Goal: Task Accomplishment & Management: Manage account settings

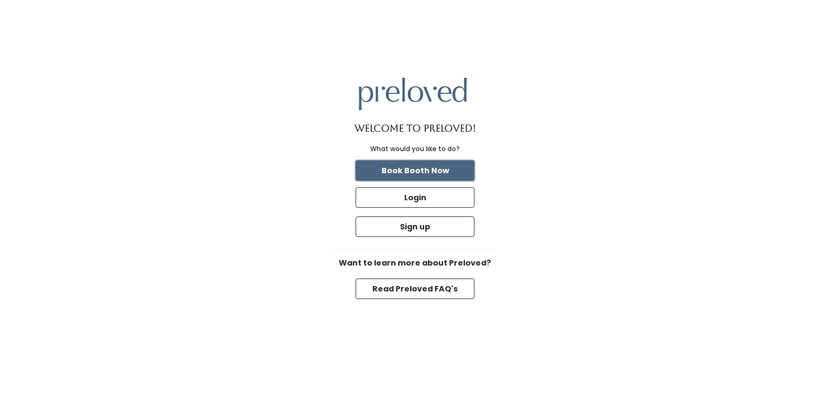
click at [465, 173] on button "Book Booth Now" at bounding box center [415, 170] width 119 height 21
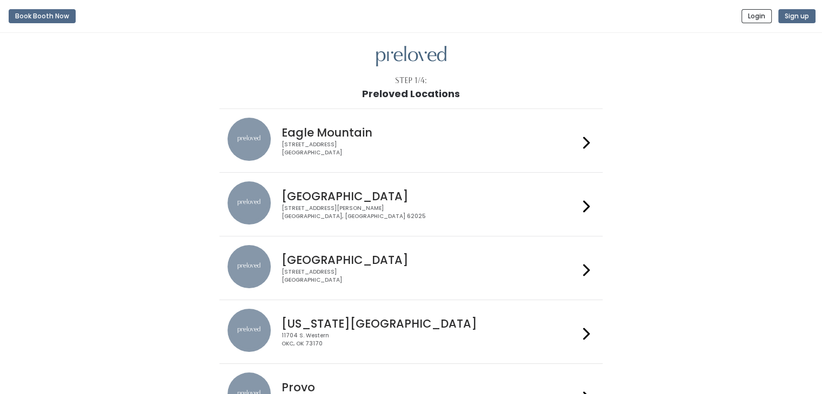
click at [418, 214] on div "1500 Troy Road, Unit A‑B Edwardsville, IL 62025" at bounding box center [429, 213] width 297 height 16
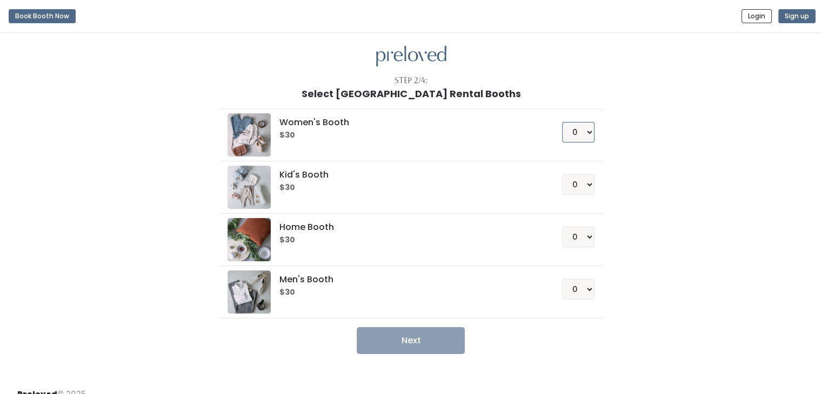
click at [579, 138] on select "0 1 2 3 4" at bounding box center [578, 132] width 32 height 21
select select "1"
click at [562, 122] on select "0 1 2 3 4" at bounding box center [578, 132] width 32 height 21
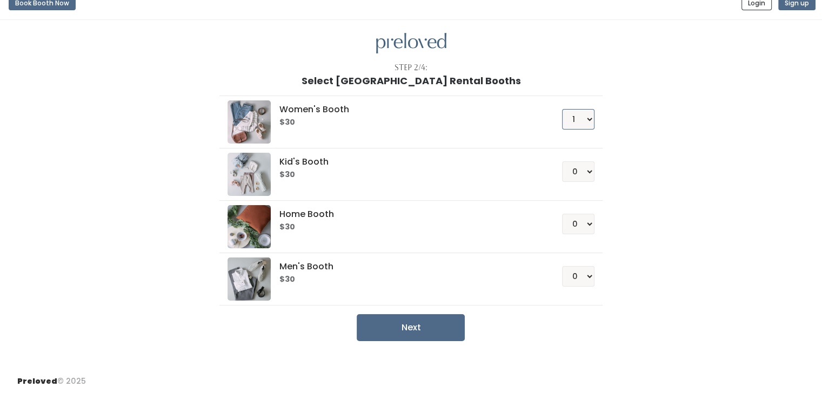
scroll to position [12, 0]
click at [430, 326] on button "Next" at bounding box center [411, 328] width 108 height 27
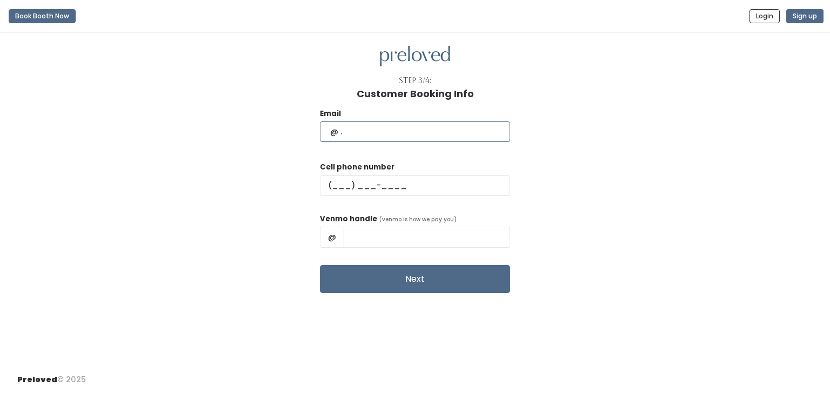
click at [424, 130] on input "text" at bounding box center [415, 132] width 190 height 21
type input "taracwyoung@gmail.com"
type input "(636) 443-5374"
click at [430, 233] on input "Tara Young" at bounding box center [427, 237] width 166 height 21
type input "Tara-Young-38"
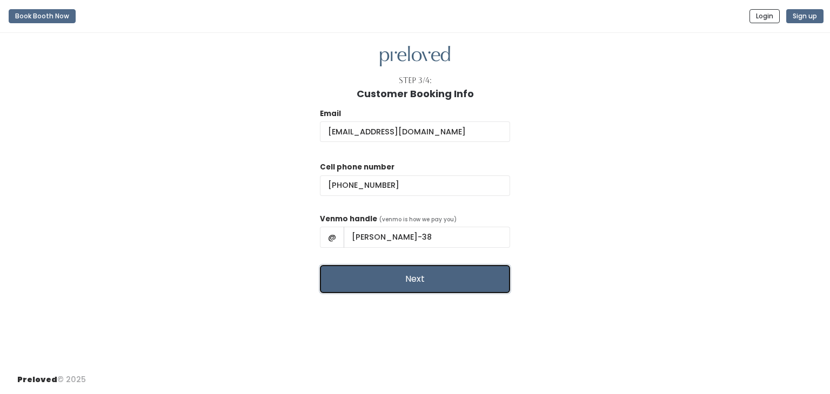
click at [435, 270] on button "Next" at bounding box center [415, 279] width 190 height 28
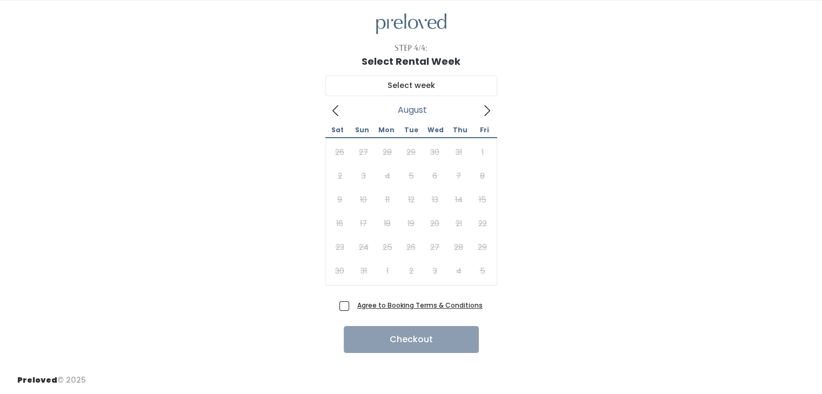
scroll to position [32, 0]
click at [486, 107] on icon at bounding box center [487, 111] width 12 height 12
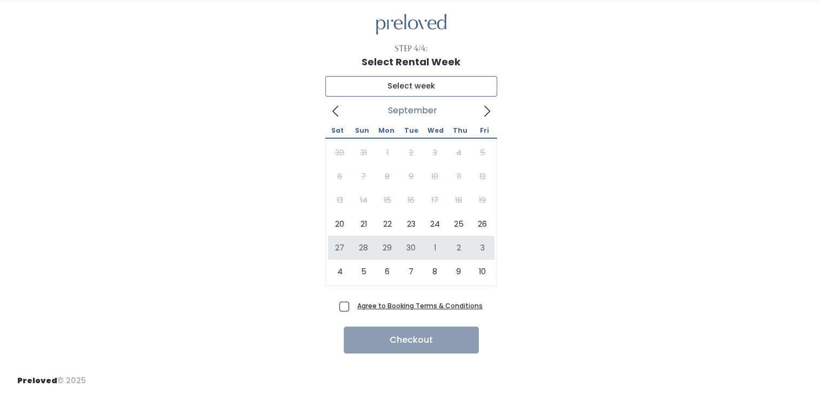
type input "September 27 to October 3"
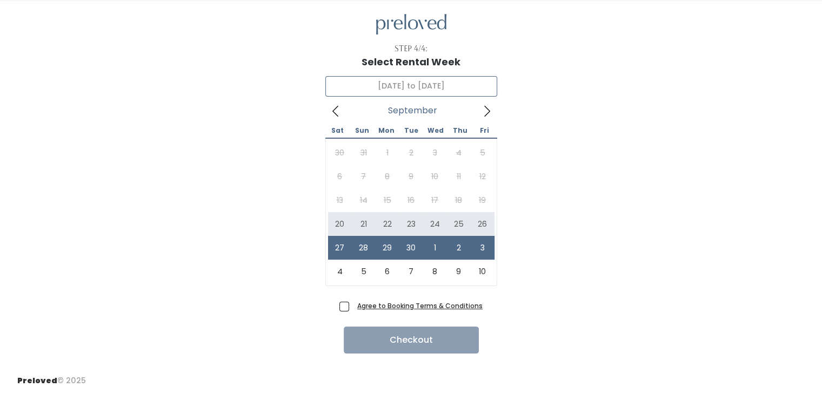
scroll to position [32, 0]
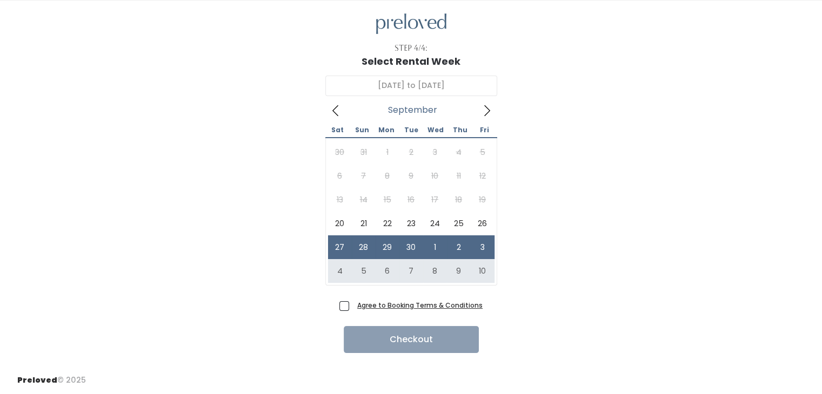
click at [353, 303] on span "Agree to Booking Terms & Conditions" at bounding box center [418, 305] width 130 height 11
click at [353, 303] on input "Agree to Booking Terms & Conditions" at bounding box center [356, 303] width 7 height 7
checkbox input "true"
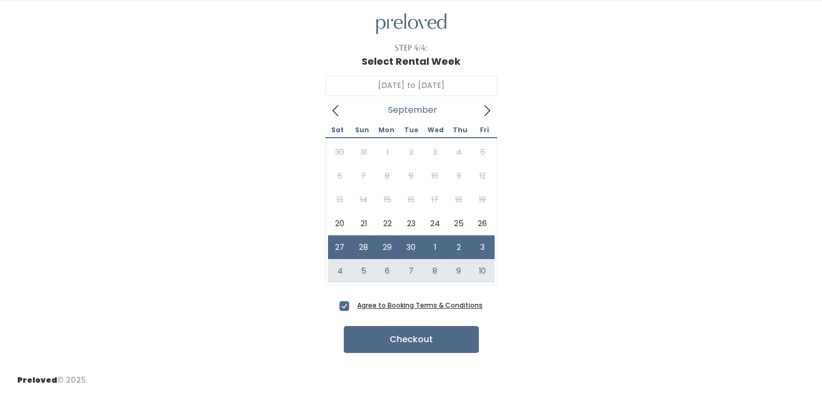
click at [430, 359] on div "Step 4/4: Select Rental Week September 27 to October 3 September 2025 Sat Sun M…" at bounding box center [411, 184] width 822 height 366
click at [411, 334] on button "Checkout" at bounding box center [411, 339] width 135 height 27
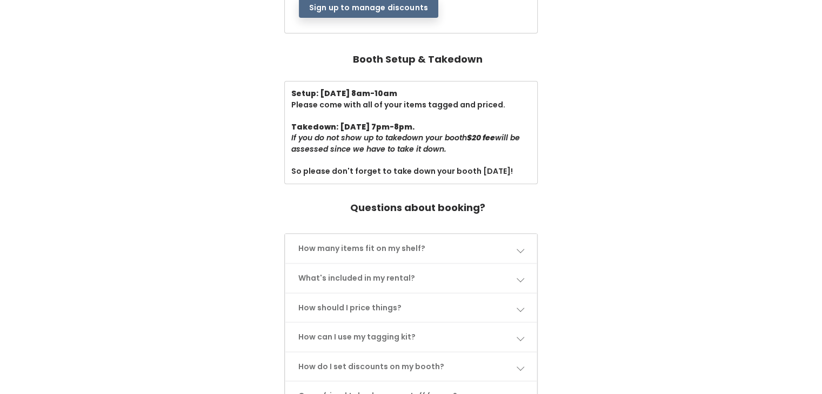
scroll to position [357, 0]
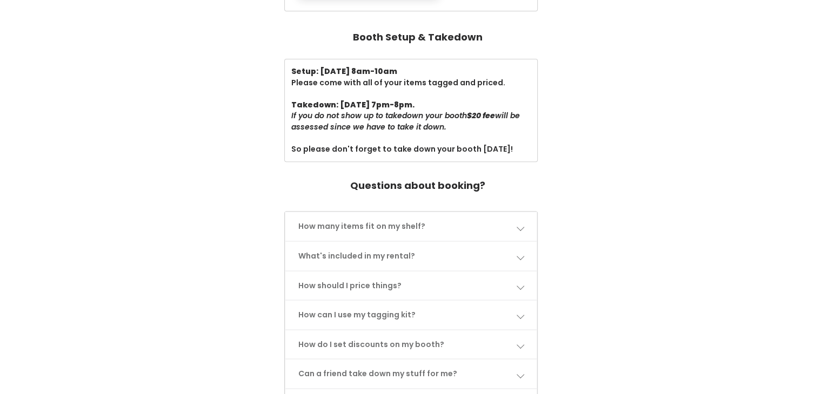
click at [519, 228] on span at bounding box center [520, 227] width 8 height 8
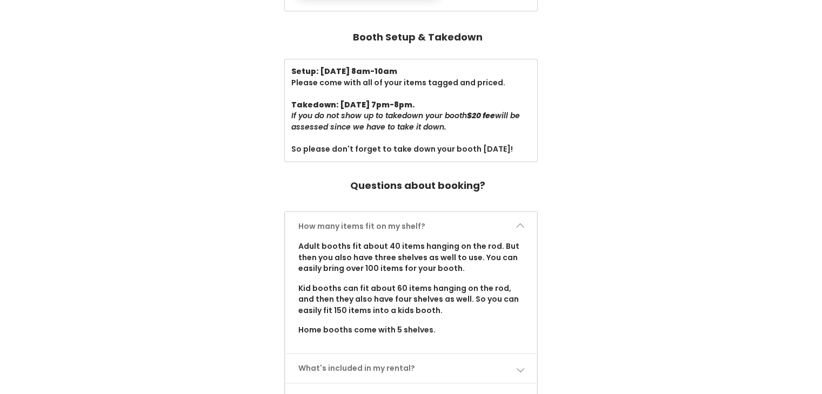
click at [519, 228] on span at bounding box center [520, 227] width 8 height 8
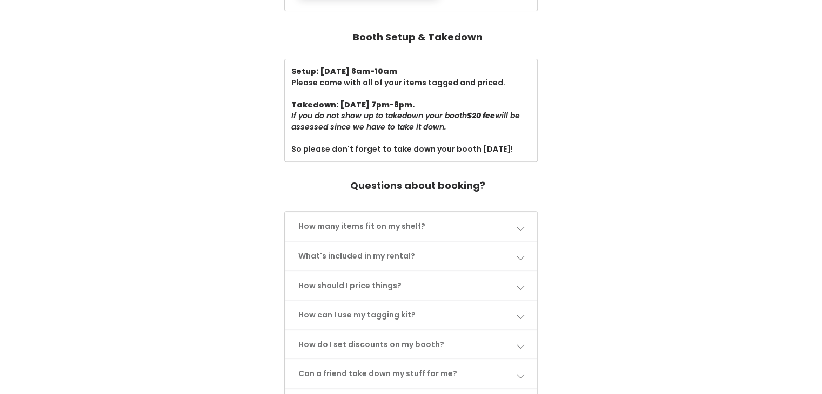
click at [521, 253] on span at bounding box center [520, 256] width 8 height 8
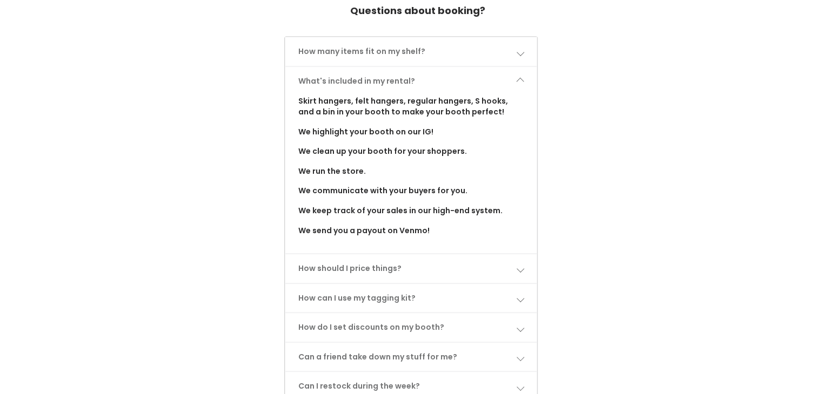
scroll to position [533, 0]
click at [512, 270] on link "How should I price things?" at bounding box center [411, 267] width 252 height 29
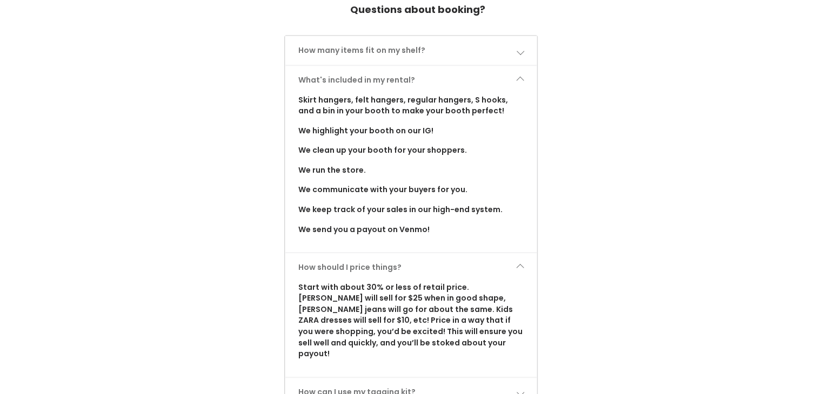
click at [519, 266] on span at bounding box center [520, 268] width 8 height 8
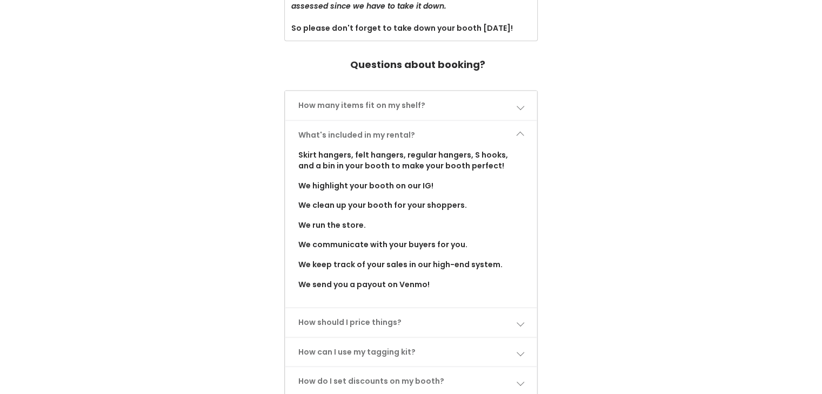
scroll to position [477, 0]
click at [526, 129] on link "What's included in my rental?" at bounding box center [411, 136] width 252 height 29
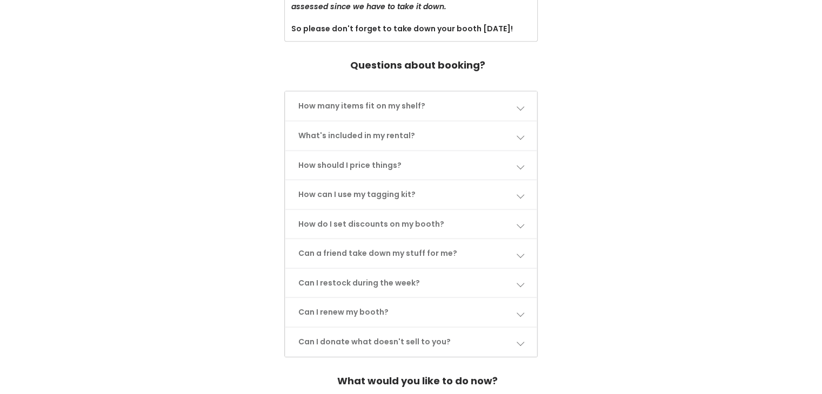
click at [520, 193] on span at bounding box center [520, 195] width 8 height 8
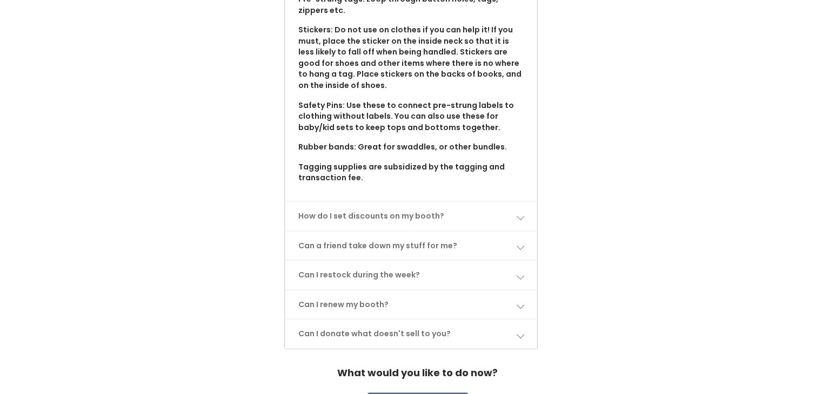
scroll to position [754, 0]
click at [495, 210] on link "How do I set discounts on my booth?" at bounding box center [411, 216] width 252 height 29
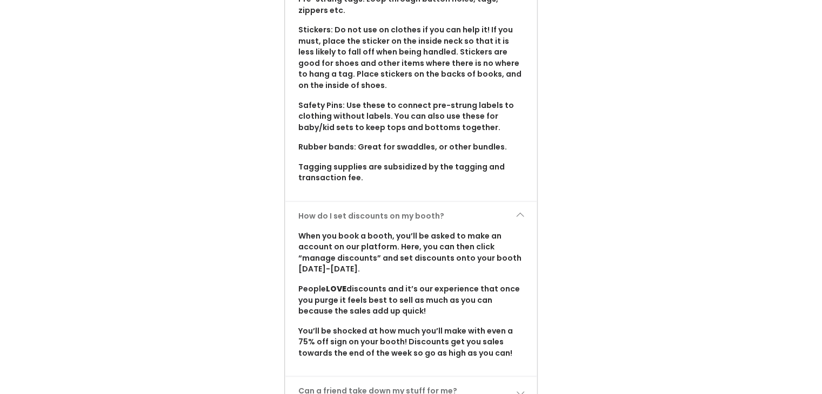
click at [527, 206] on link "How do I set discounts on my booth?" at bounding box center [411, 216] width 252 height 29
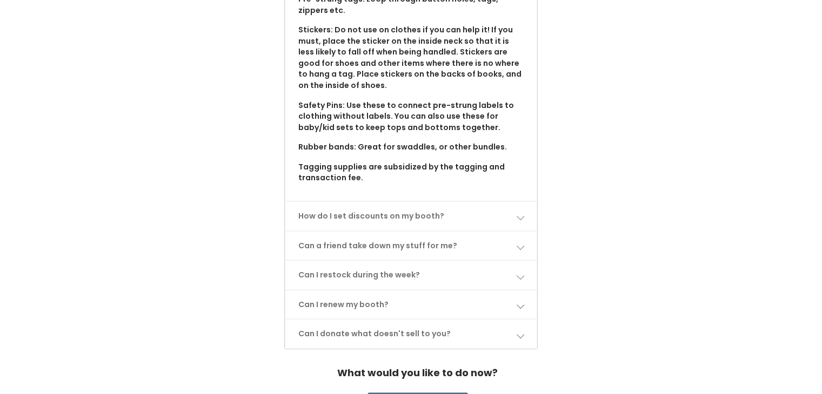
click at [527, 206] on link "How do I set discounts on my booth?" at bounding box center [411, 216] width 252 height 29
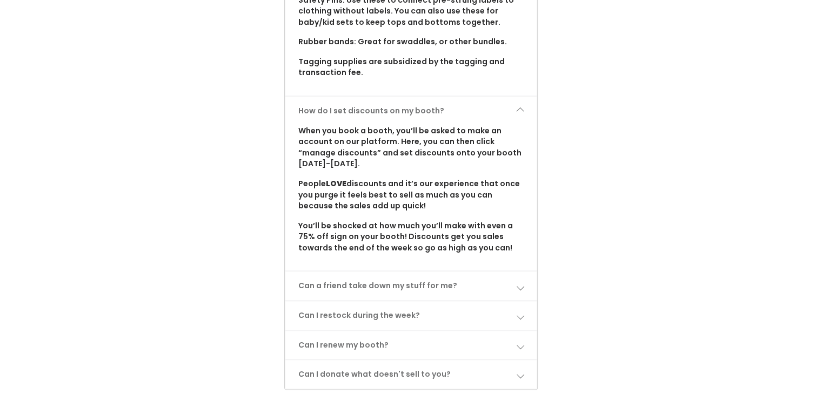
scroll to position [860, 0]
click at [520, 279] on link "Can a friend take down my stuff for me?" at bounding box center [411, 285] width 252 height 29
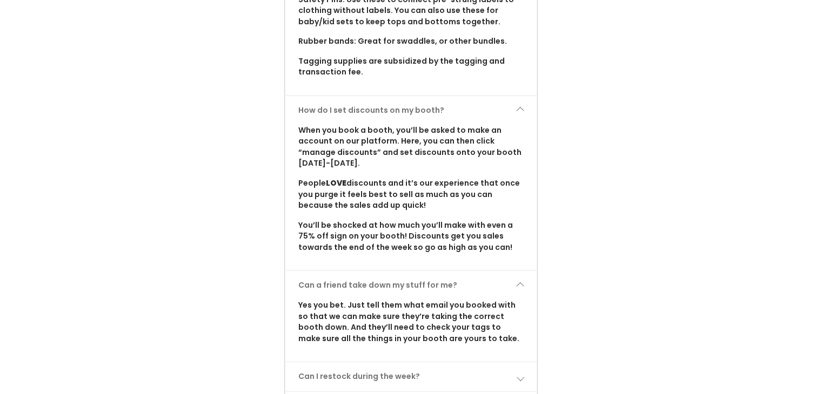
click at [522, 282] on span at bounding box center [520, 286] width 8 height 8
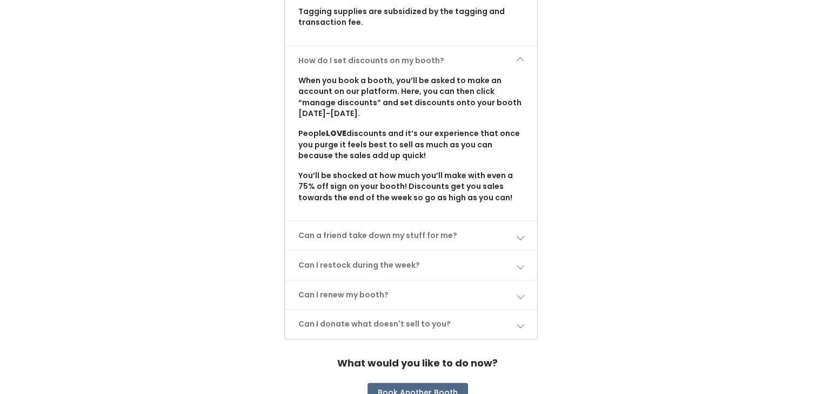
scroll to position [911, 0]
click at [521, 260] on span at bounding box center [520, 264] width 8 height 8
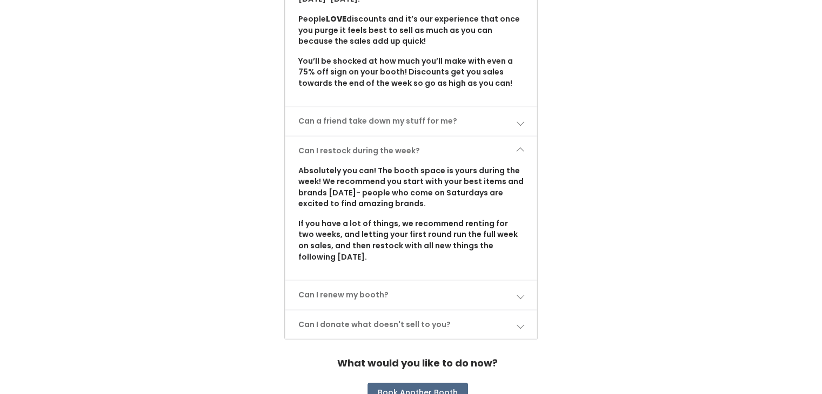
scroll to position [1037, 0]
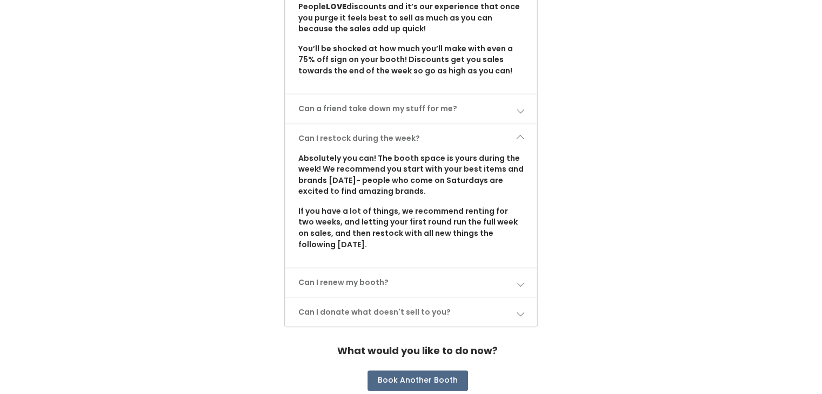
click at [519, 275] on link "Can I renew my booth?" at bounding box center [411, 283] width 252 height 29
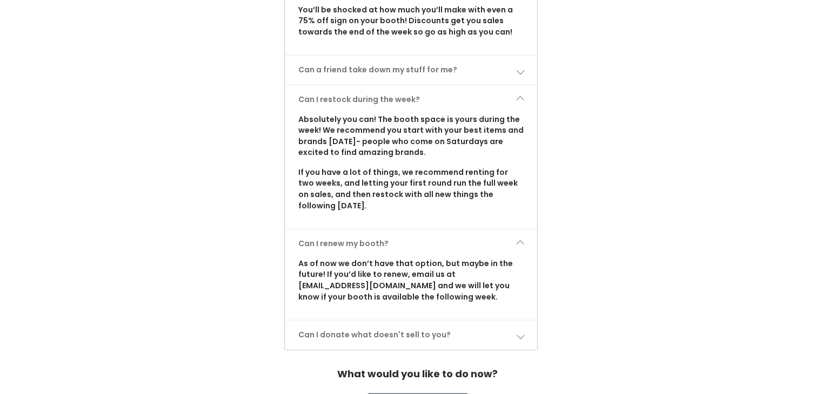
scroll to position [1076, 0]
click at [513, 320] on link "Can I donate what doesn't sell to you?" at bounding box center [411, 334] width 252 height 29
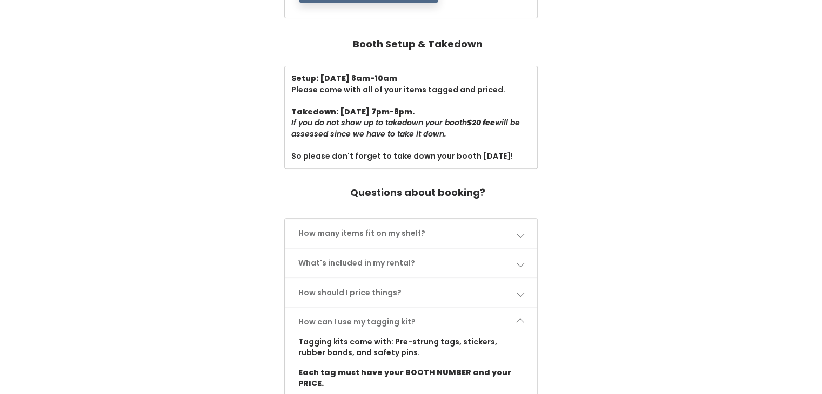
scroll to position [0, 0]
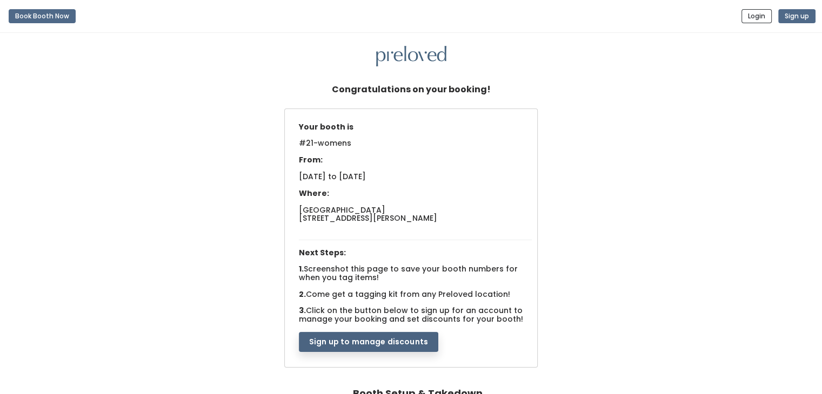
click at [395, 348] on button "Sign up to manage discounts" at bounding box center [368, 342] width 139 height 21
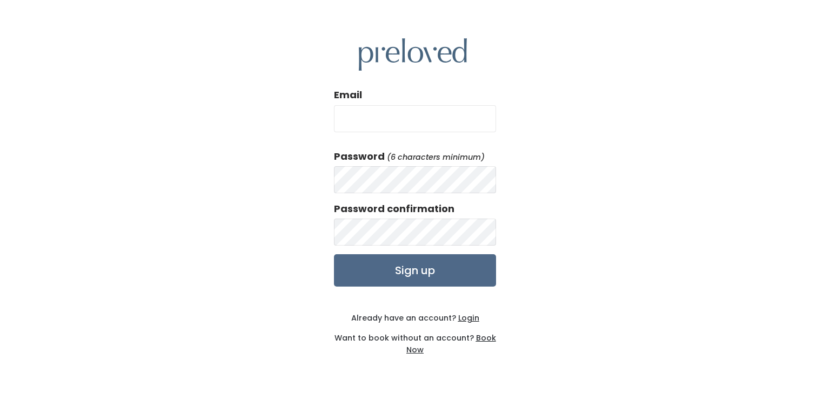
click at [383, 117] on input "Email" at bounding box center [415, 118] width 162 height 27
type input "[EMAIL_ADDRESS][DOMAIN_NAME]"
click at [453, 277] on input "Sign up" at bounding box center [415, 270] width 162 height 32
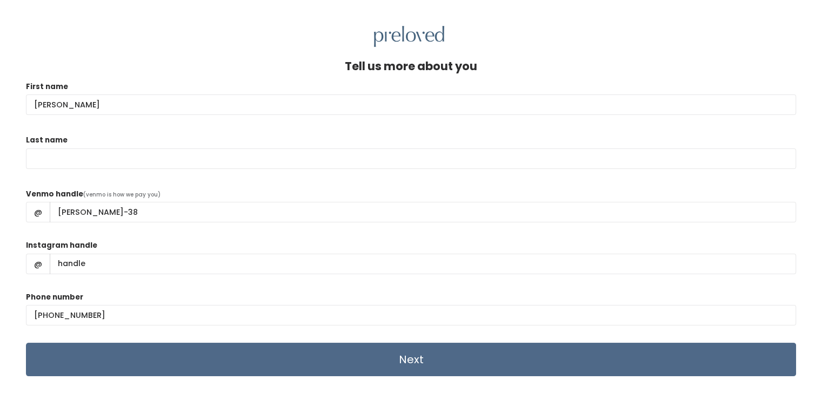
type input "[EMAIL_ADDRESS][DOMAIN_NAME]"
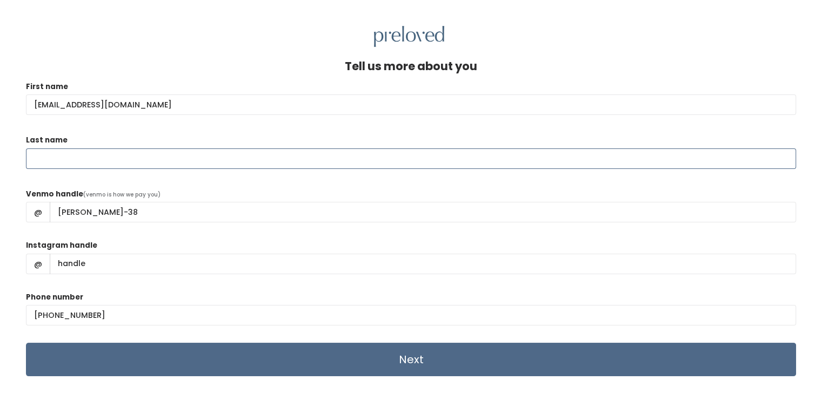
type input "Young"
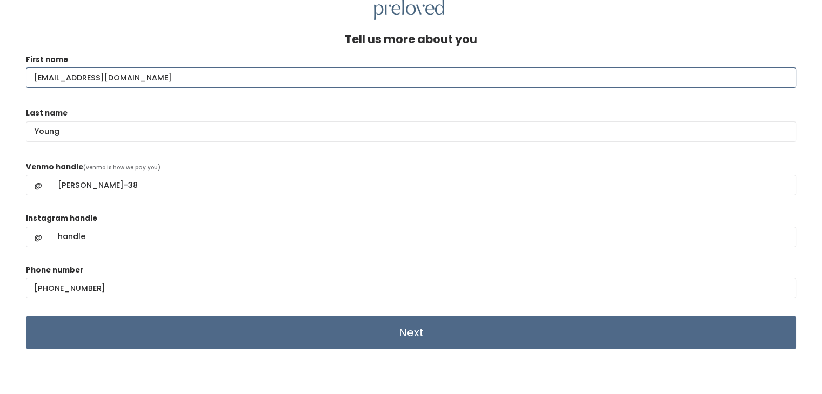
scroll to position [46, 0]
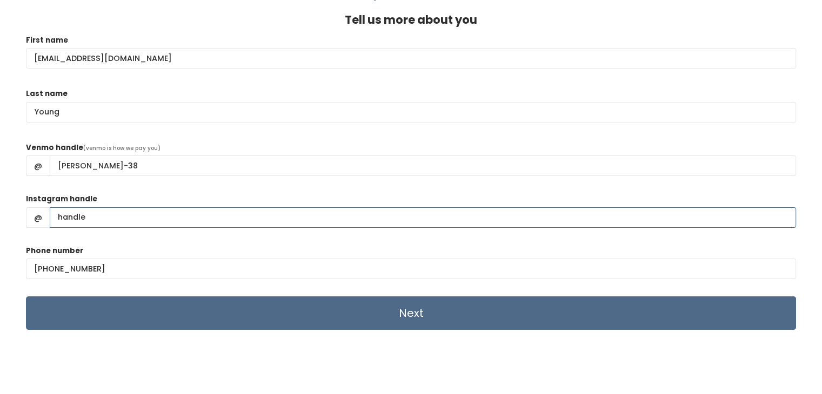
click at [127, 222] on input "Instagram handle" at bounding box center [423, 217] width 746 height 21
type input "taracwyoung"
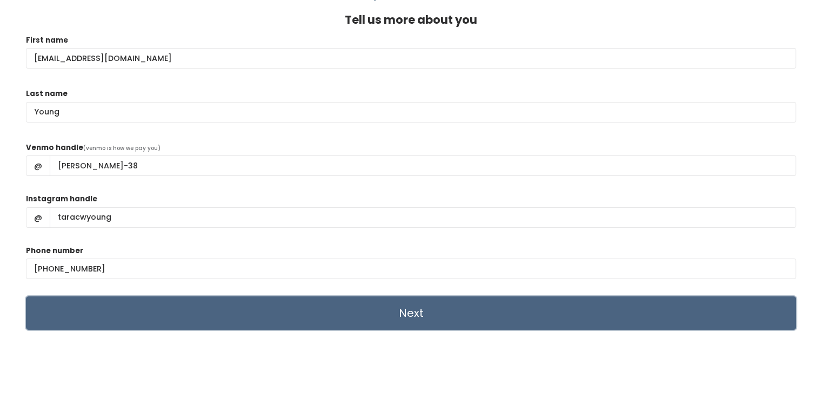
click at [254, 317] on input "Next" at bounding box center [411, 313] width 770 height 33
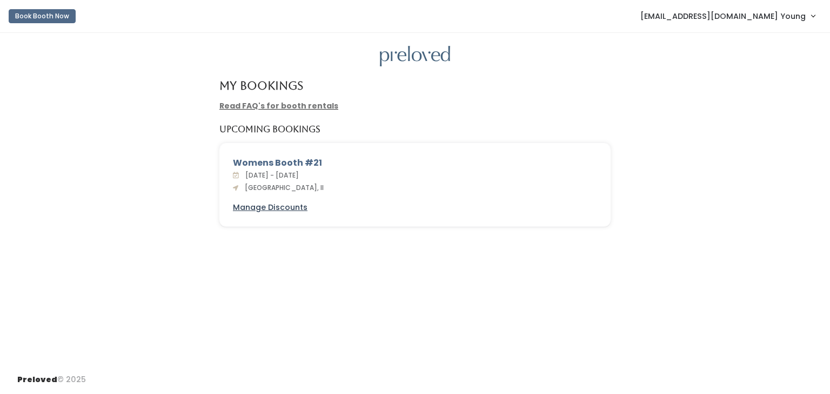
click at [278, 209] on u "Manage Discounts" at bounding box center [270, 207] width 75 height 11
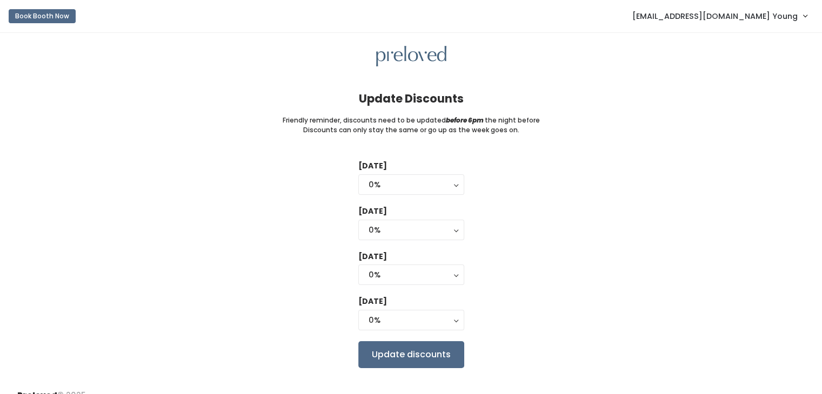
scroll to position [16, 0]
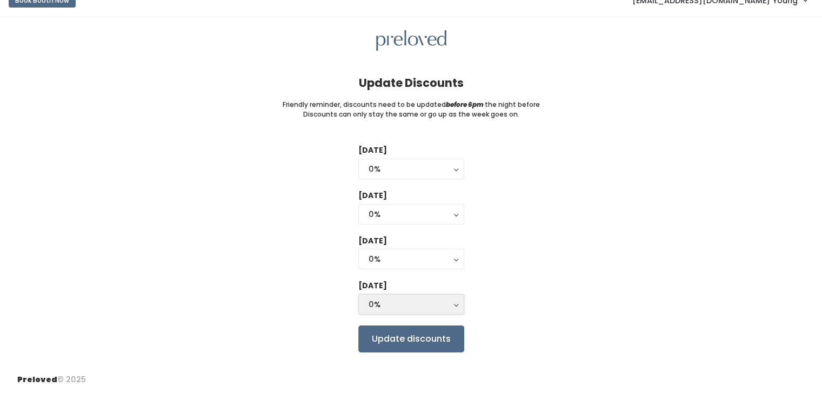
click at [439, 297] on button "0%" at bounding box center [411, 304] width 106 height 21
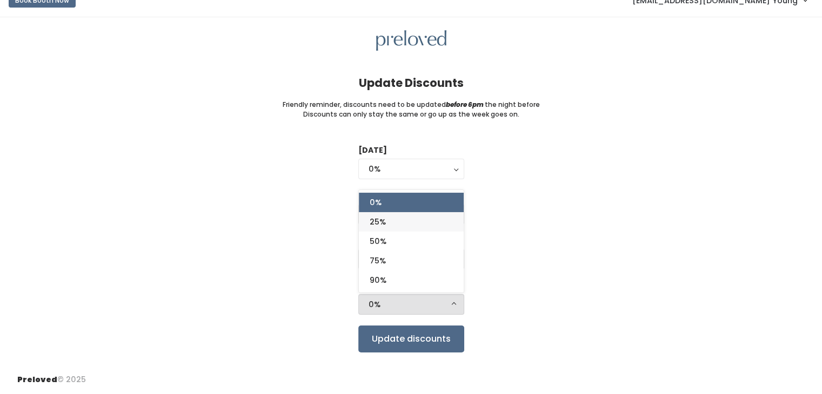
click at [442, 224] on link "25%" at bounding box center [411, 221] width 105 height 19
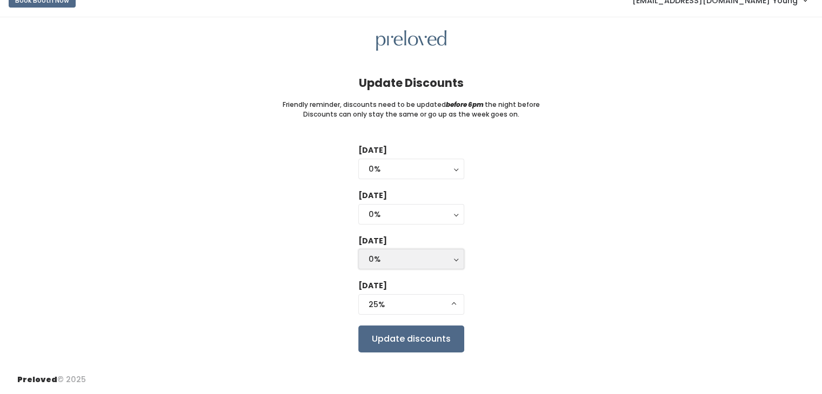
click at [441, 260] on div "0%" at bounding box center [410, 259] width 85 height 12
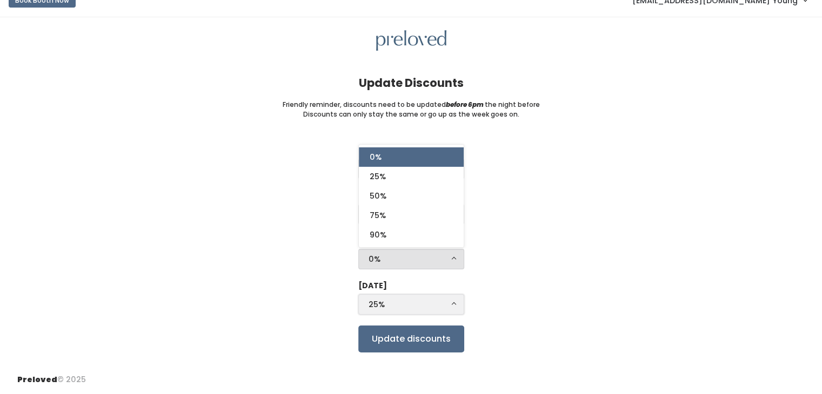
click at [443, 304] on div "25%" at bounding box center [410, 305] width 85 height 12
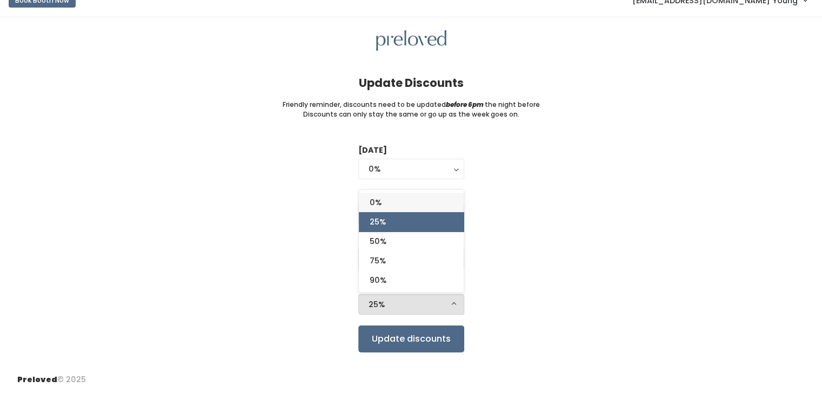
click at [424, 199] on link "0%" at bounding box center [411, 202] width 105 height 19
select select "0%"
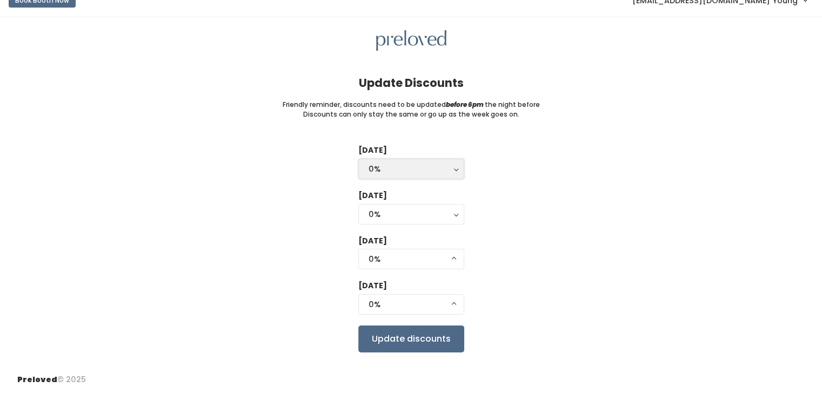
click at [433, 177] on button "0%" at bounding box center [411, 169] width 106 height 21
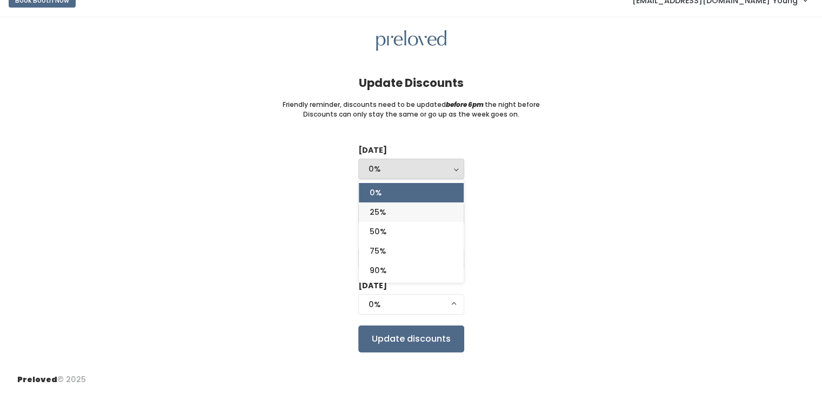
click at [420, 208] on link "25%" at bounding box center [411, 212] width 105 height 19
select select "25%"
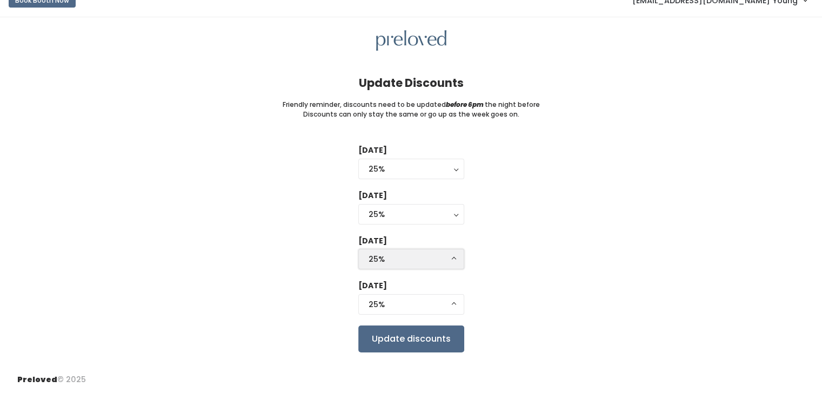
click at [421, 256] on div "25%" at bounding box center [410, 259] width 85 height 12
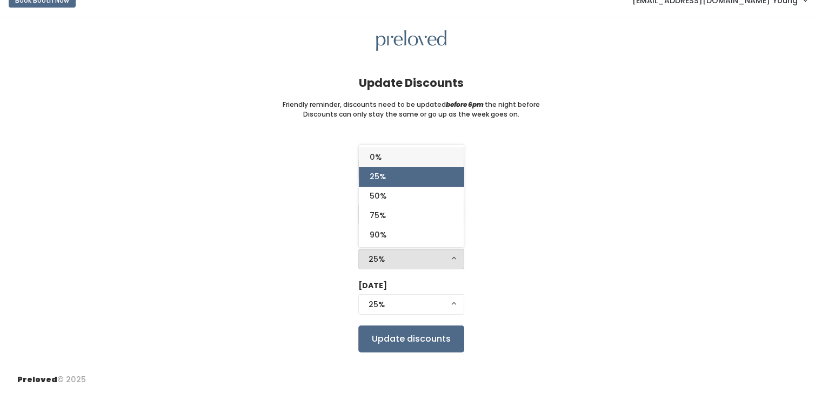
click at [432, 158] on link "0%" at bounding box center [411, 156] width 105 height 19
select select "25%"
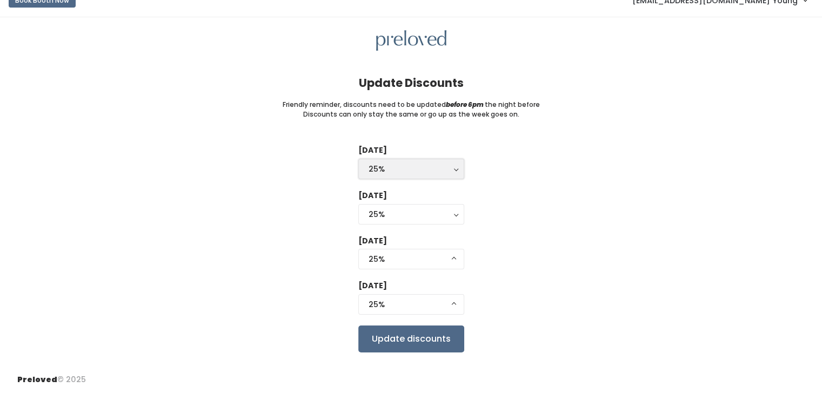
click at [438, 166] on div "25%" at bounding box center [410, 169] width 85 height 12
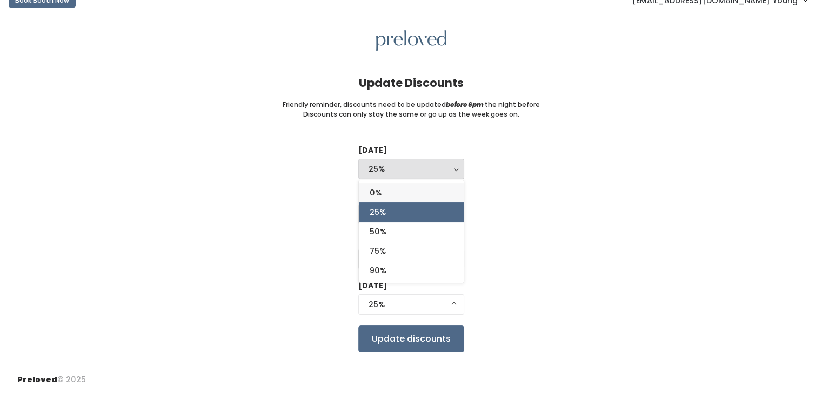
click at [422, 193] on link "0%" at bounding box center [411, 192] width 105 height 19
select select "0%"
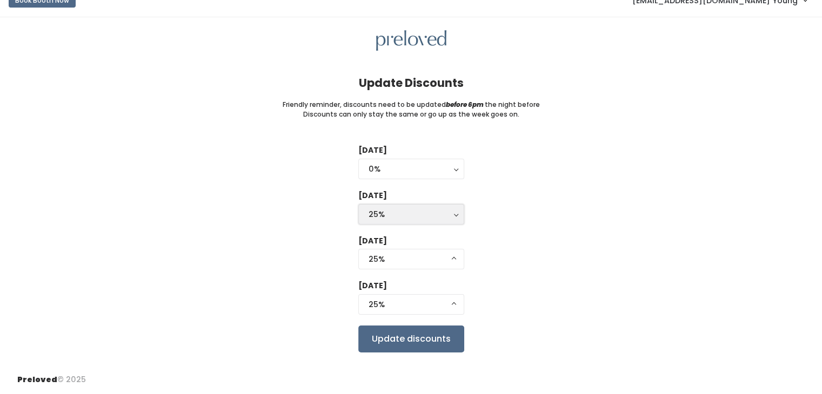
click at [415, 212] on div "25%" at bounding box center [410, 215] width 85 height 12
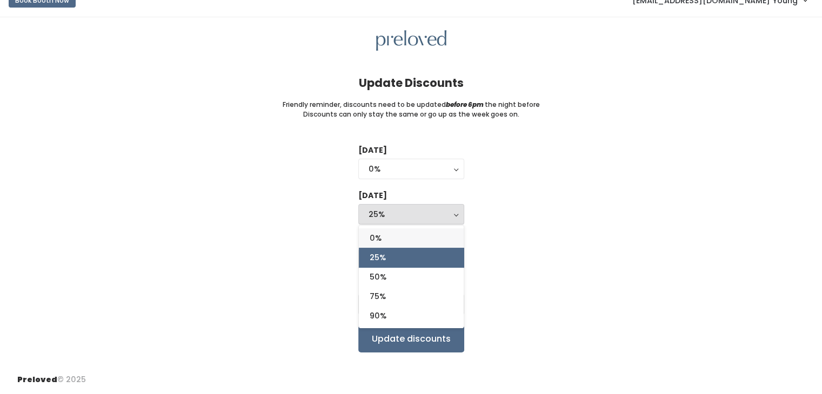
click at [408, 234] on link "0%" at bounding box center [411, 238] width 105 height 19
select select "0%"
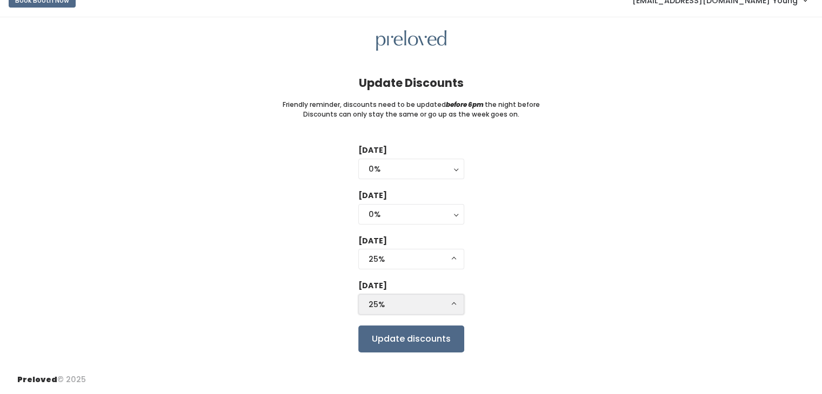
click at [433, 303] on div "25%" at bounding box center [410, 305] width 85 height 12
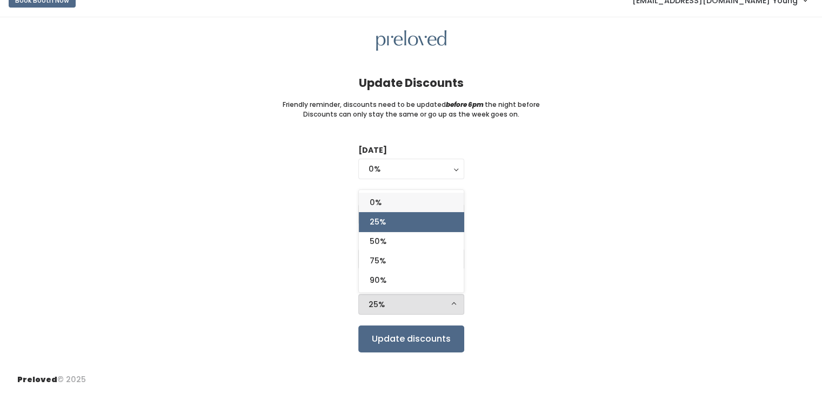
click at [415, 200] on link "0%" at bounding box center [411, 202] width 105 height 19
select select "25%"
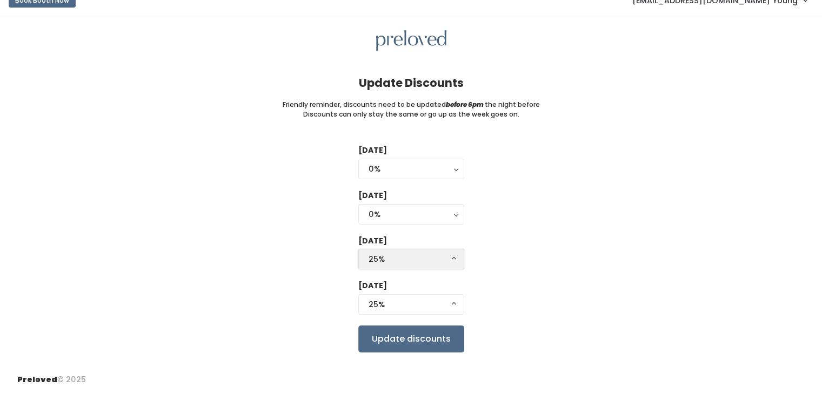
click at [404, 256] on div "25%" at bounding box center [410, 259] width 85 height 12
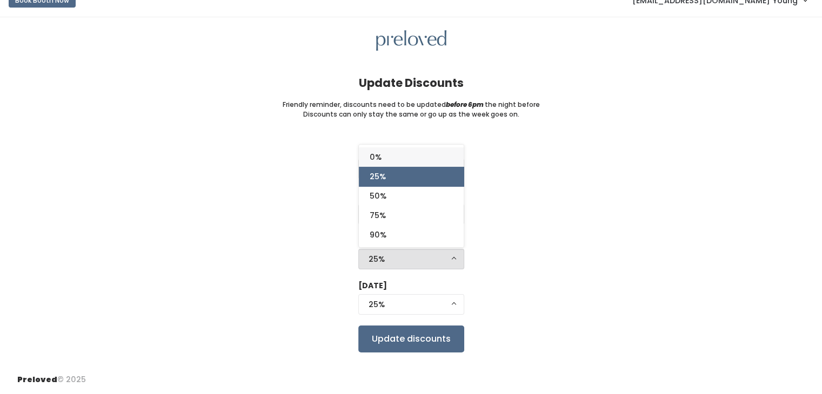
click at [427, 154] on link "0%" at bounding box center [411, 156] width 105 height 19
select select "0%"
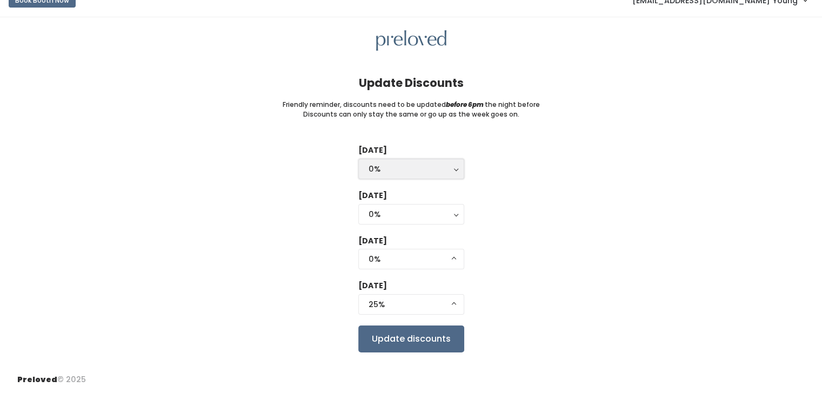
click at [420, 174] on div "0%" at bounding box center [410, 169] width 85 height 12
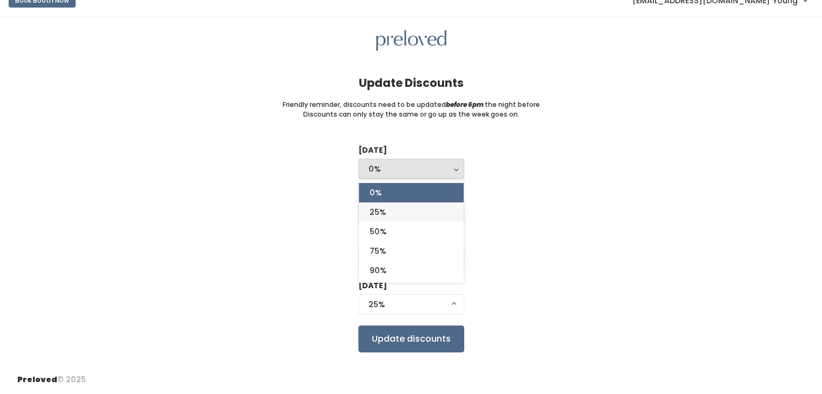
click at [391, 207] on link "25%" at bounding box center [411, 212] width 105 height 19
select select "25%"
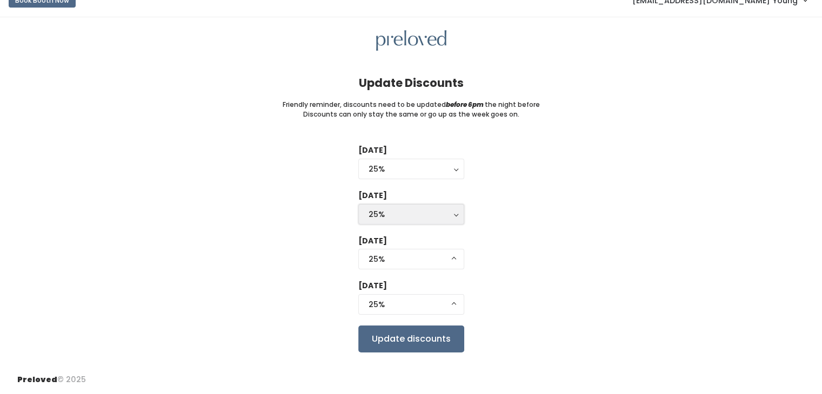
click at [455, 217] on button "25%" at bounding box center [411, 214] width 106 height 21
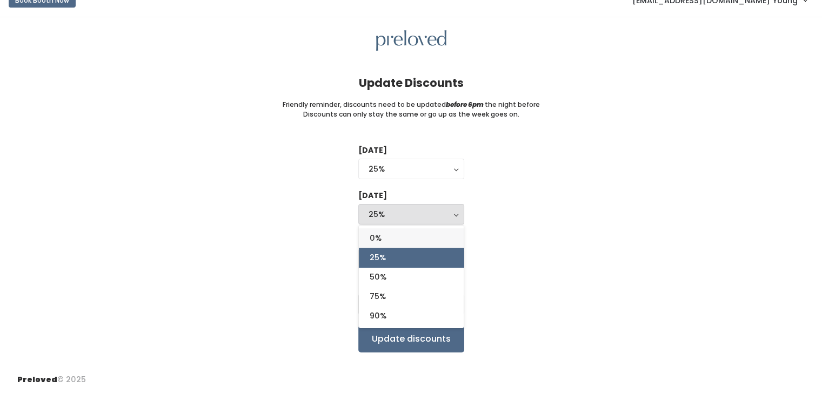
click at [417, 236] on link "0%" at bounding box center [411, 238] width 105 height 19
select select "25%"
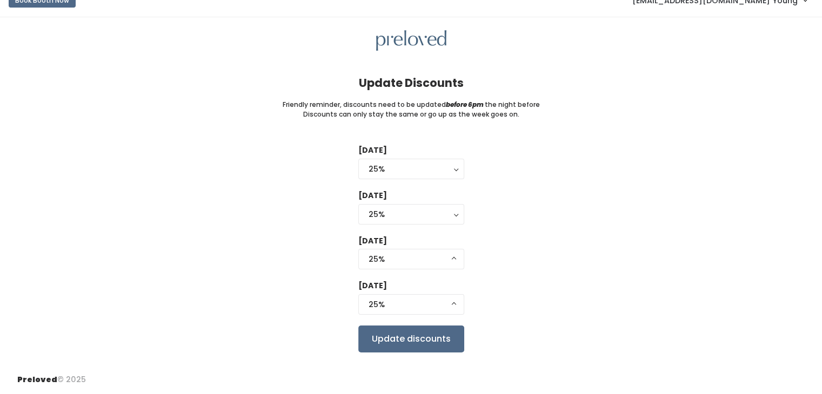
click at [422, 179] on div "Tuesday 0% 25% 50% 75% 90% 25% 0% 25% 50% 75% 90%" at bounding box center [411, 163] width 106 height 37
drag, startPoint x: 404, startPoint y: 169, endPoint x: 398, endPoint y: 167, distance: 6.7
click at [398, 167] on div "25%" at bounding box center [410, 169] width 85 height 12
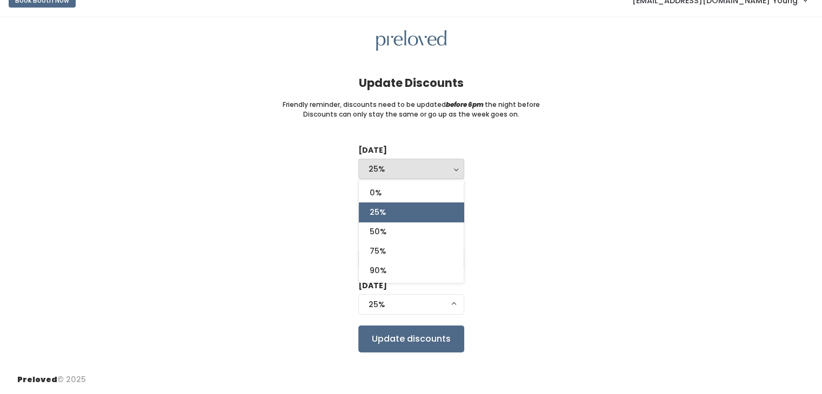
click at [398, 167] on div "25%" at bounding box center [410, 169] width 85 height 12
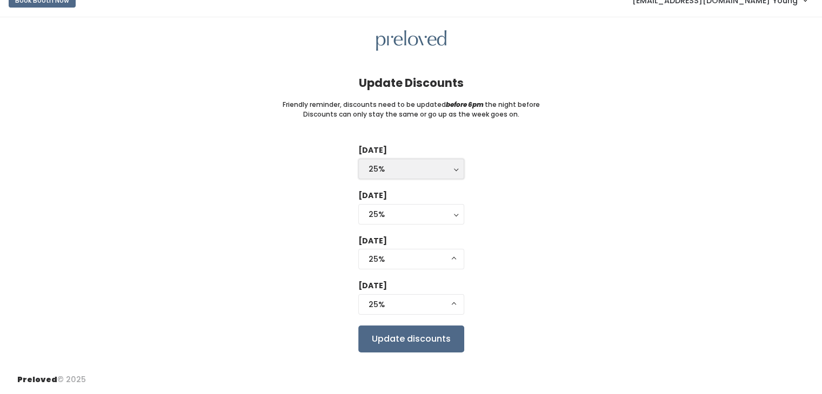
click at [394, 170] on div "25%" at bounding box center [410, 169] width 85 height 12
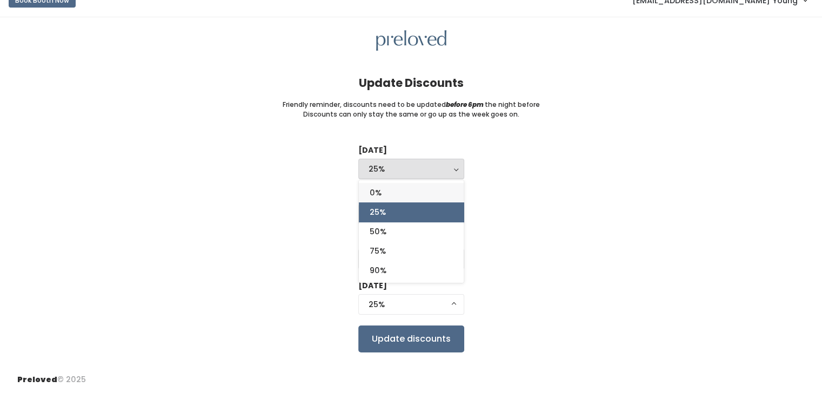
click at [385, 187] on link "0%" at bounding box center [411, 192] width 105 height 19
select select "0%"
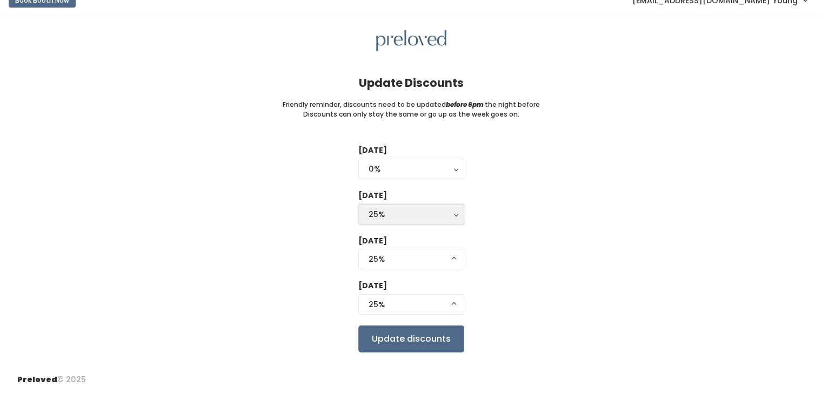
click at [385, 217] on div "25%" at bounding box center [410, 215] width 85 height 12
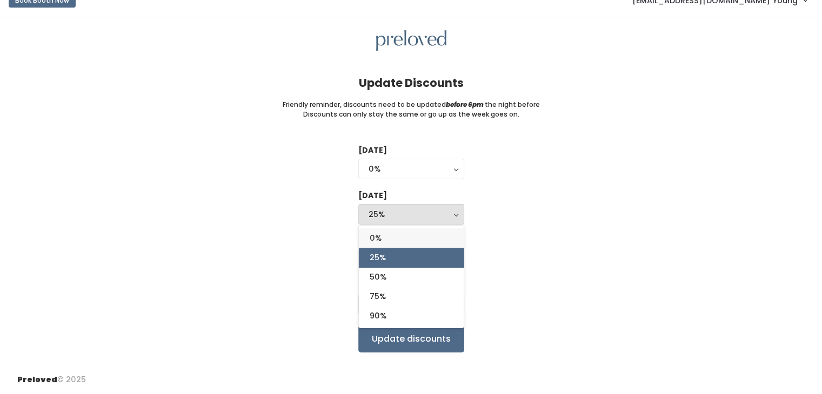
click at [385, 232] on link "0%" at bounding box center [411, 238] width 105 height 19
select select "0%"
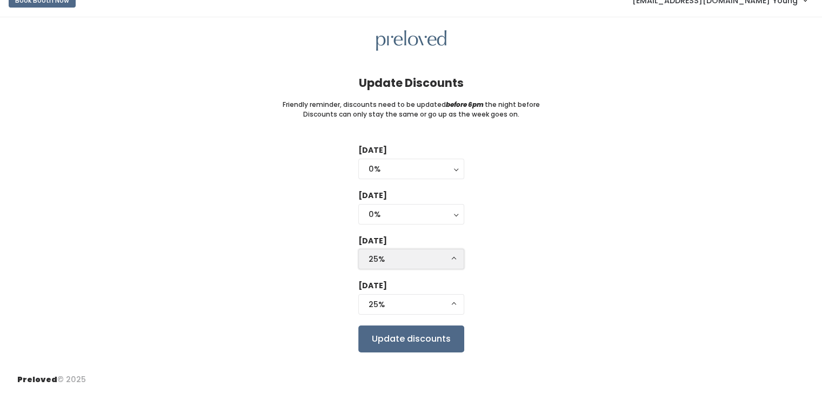
click at [387, 256] on div "25%" at bounding box center [410, 259] width 85 height 12
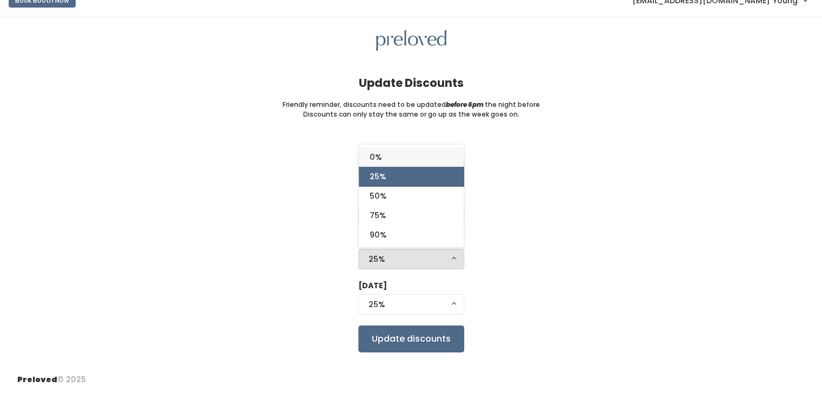
click at [410, 155] on link "0%" at bounding box center [411, 156] width 105 height 19
select select "0%"
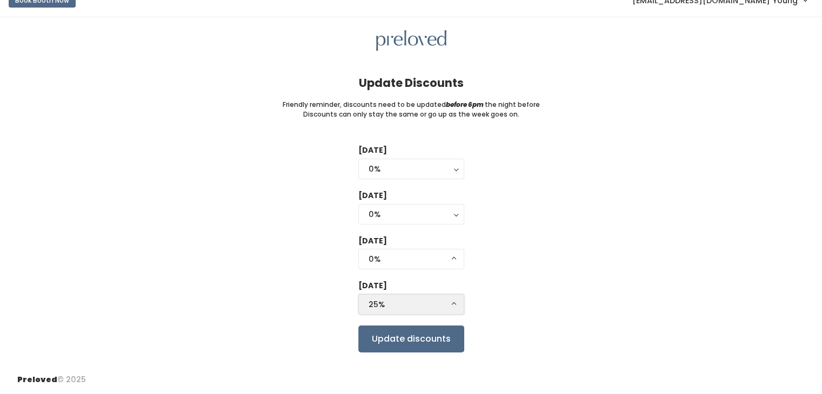
click at [393, 303] on div "25%" at bounding box center [410, 305] width 85 height 12
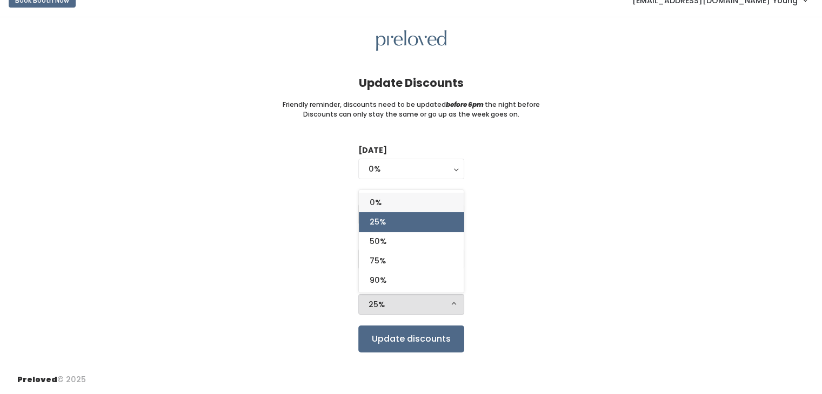
click at [408, 199] on link "0%" at bounding box center [411, 202] width 105 height 19
select select "0%"
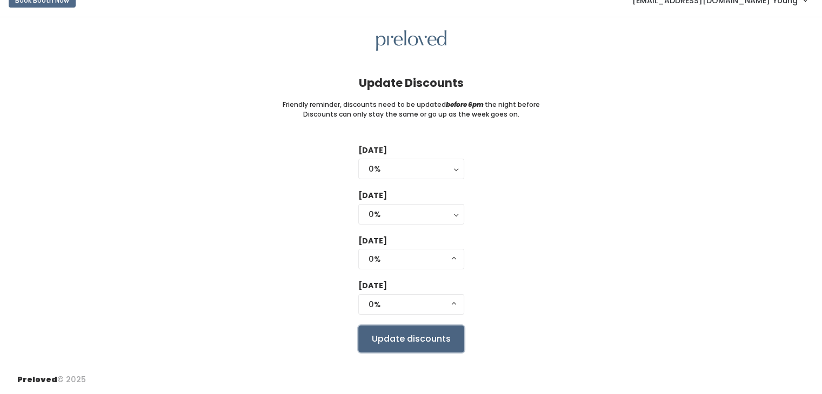
click at [450, 336] on input "Update discounts" at bounding box center [411, 339] width 106 height 27
